Goal: Find specific page/section: Find specific page/section

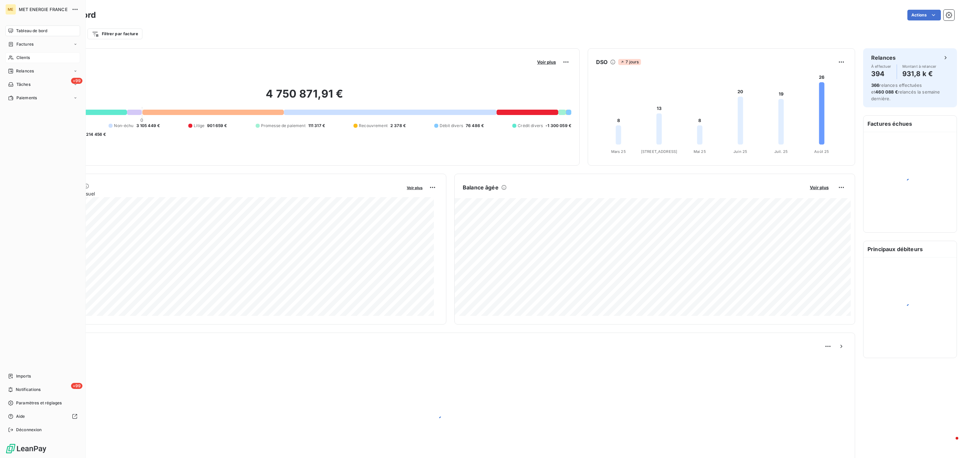
click at [18, 54] on div "Clients" at bounding box center [42, 57] width 75 height 11
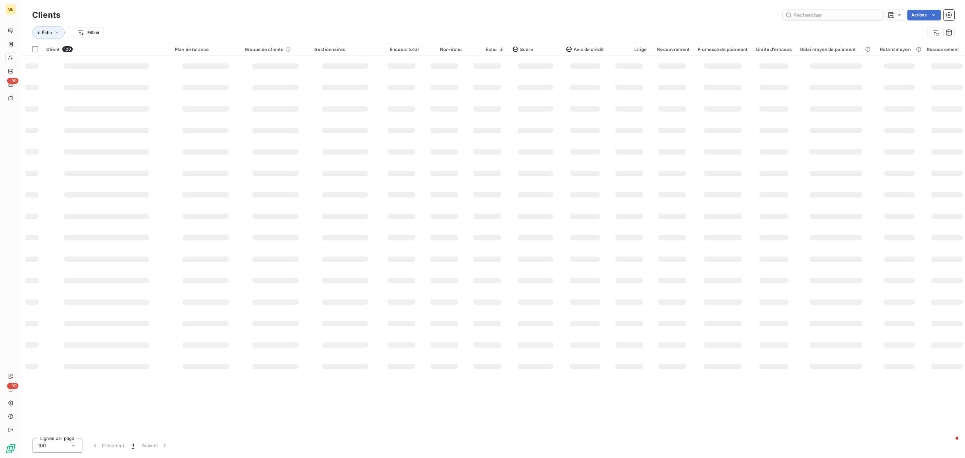
click at [813, 15] on input "text" at bounding box center [833, 15] width 101 height 11
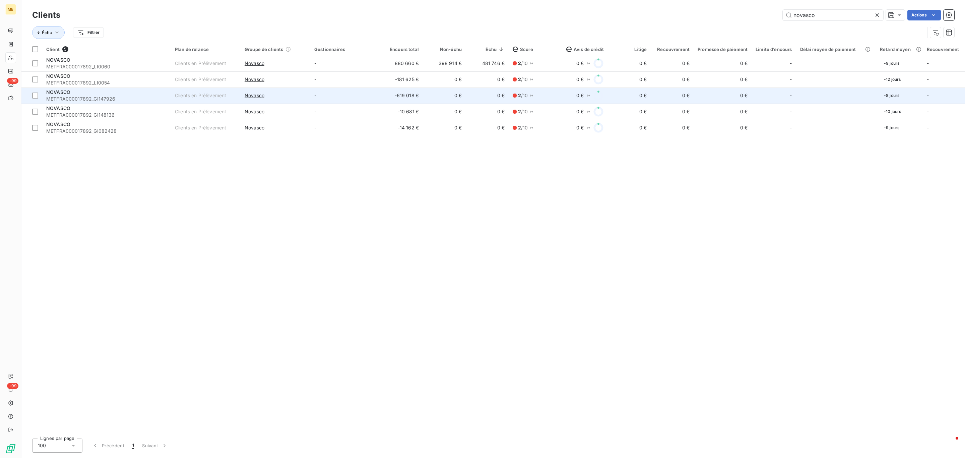
type input "novasco"
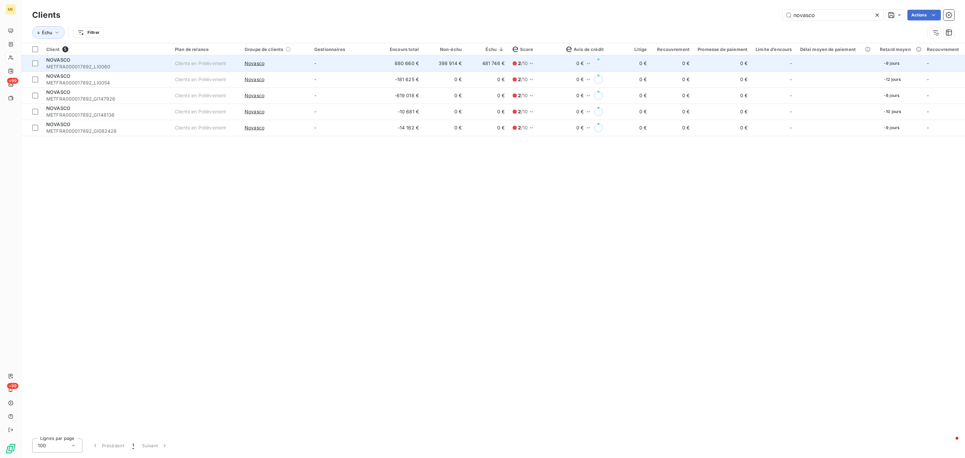
click at [356, 62] on td "-" at bounding box center [345, 63] width 70 height 16
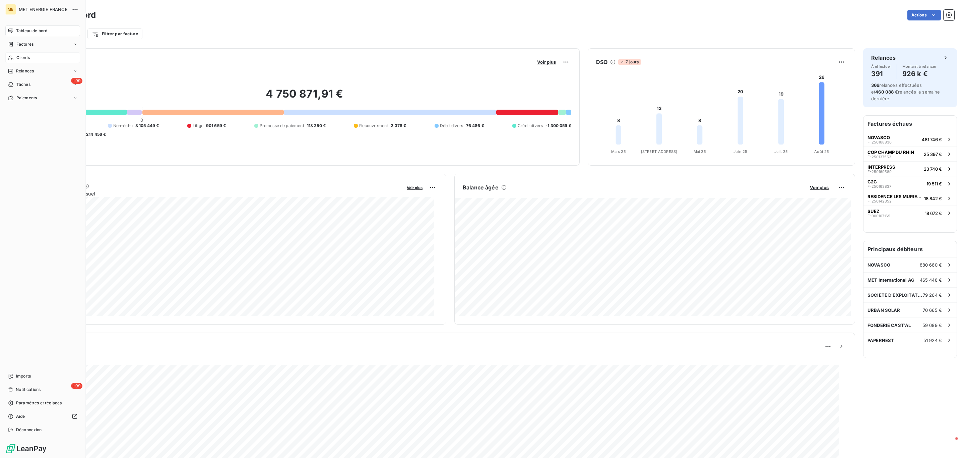
click at [12, 61] on div "Clients" at bounding box center [42, 57] width 75 height 11
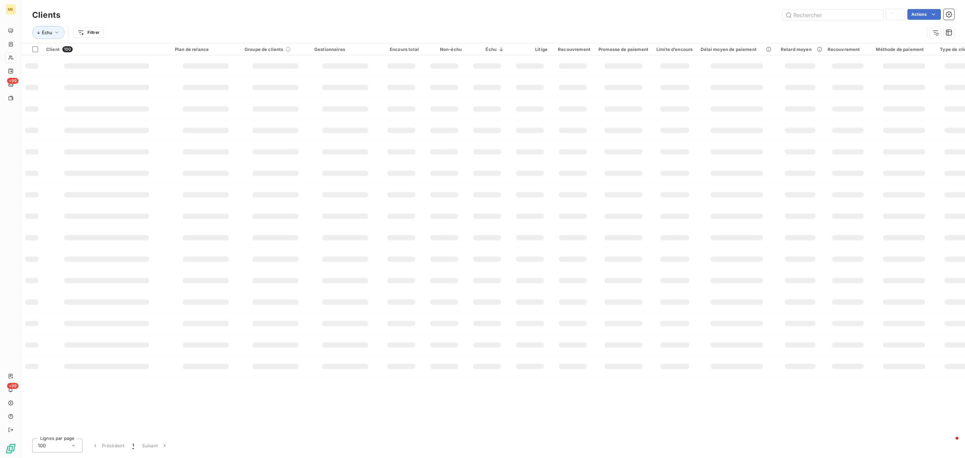
type input "novasco"
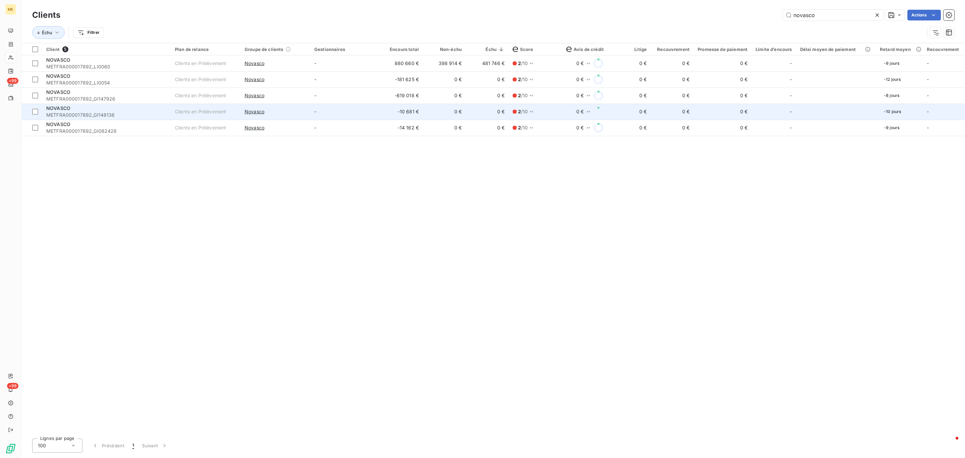
type input "novasco"
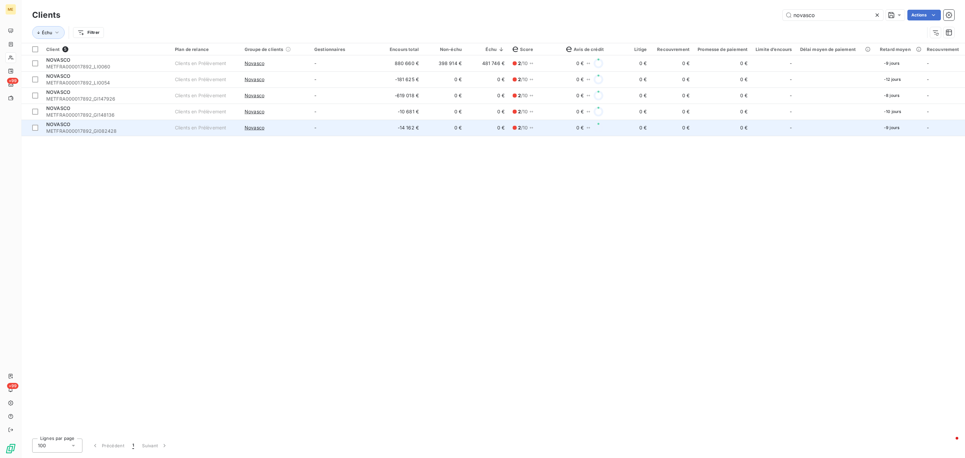
click at [80, 133] on span "METFRA000017892_GI082428" at bounding box center [106, 131] width 121 height 7
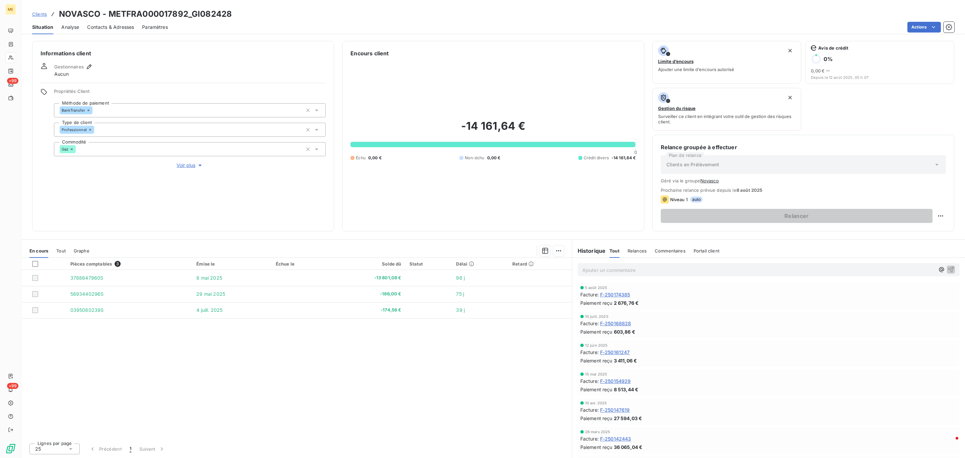
click at [60, 252] on span "Tout" at bounding box center [60, 250] width 9 height 5
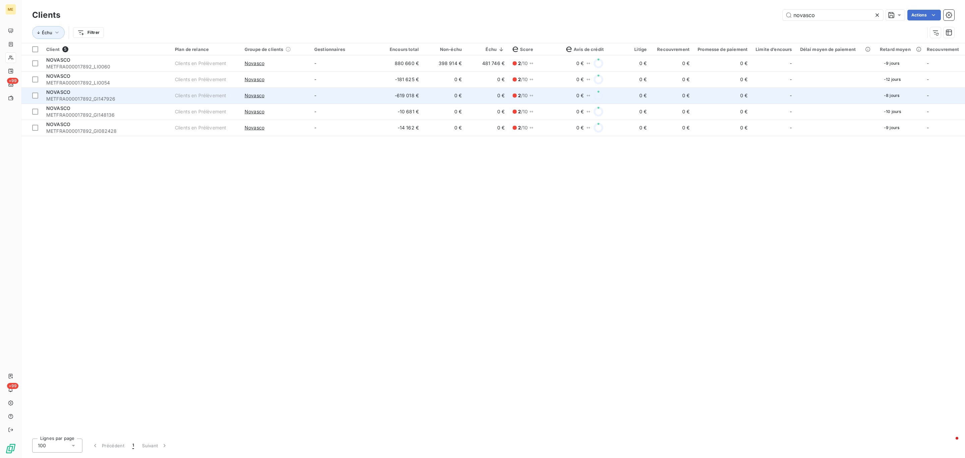
click at [284, 90] on td "Novasco" at bounding box center [276, 95] width 70 height 16
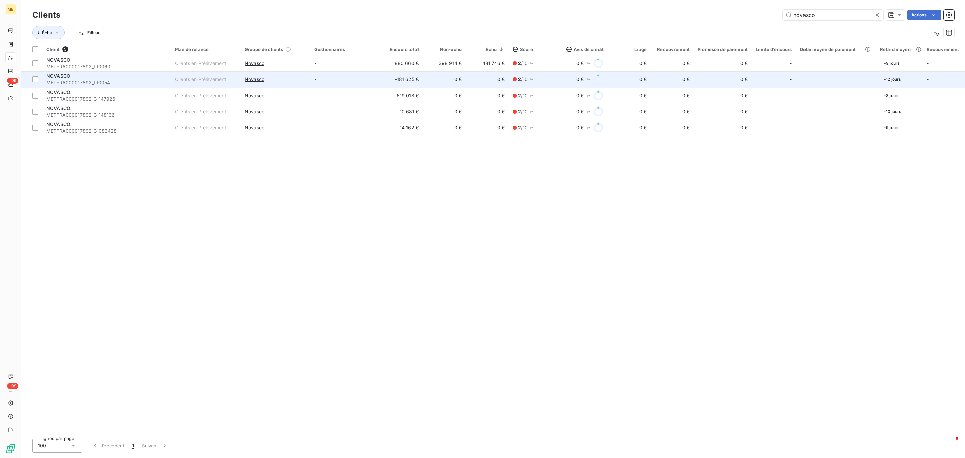
click at [372, 86] on td "-" at bounding box center [345, 79] width 70 height 16
